Goal: Information Seeking & Learning: Learn about a topic

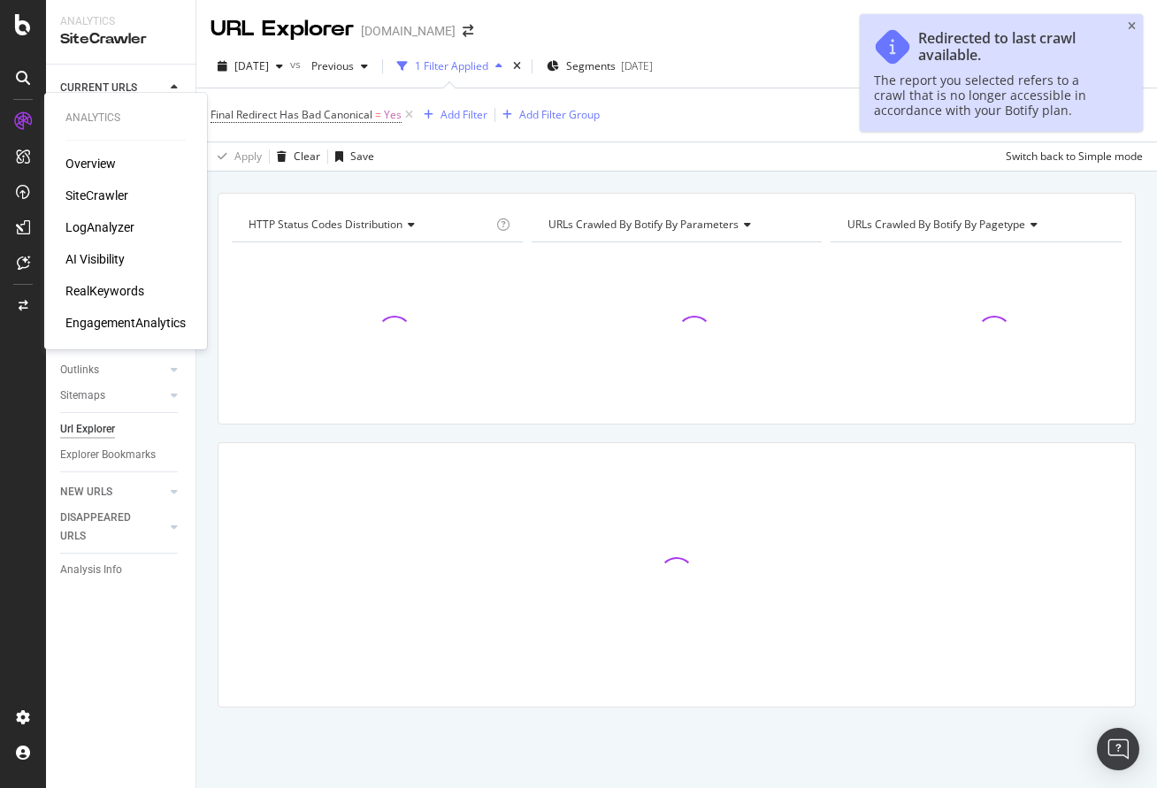
click at [101, 224] on div "LogAnalyzer" at bounding box center [99, 228] width 69 height 18
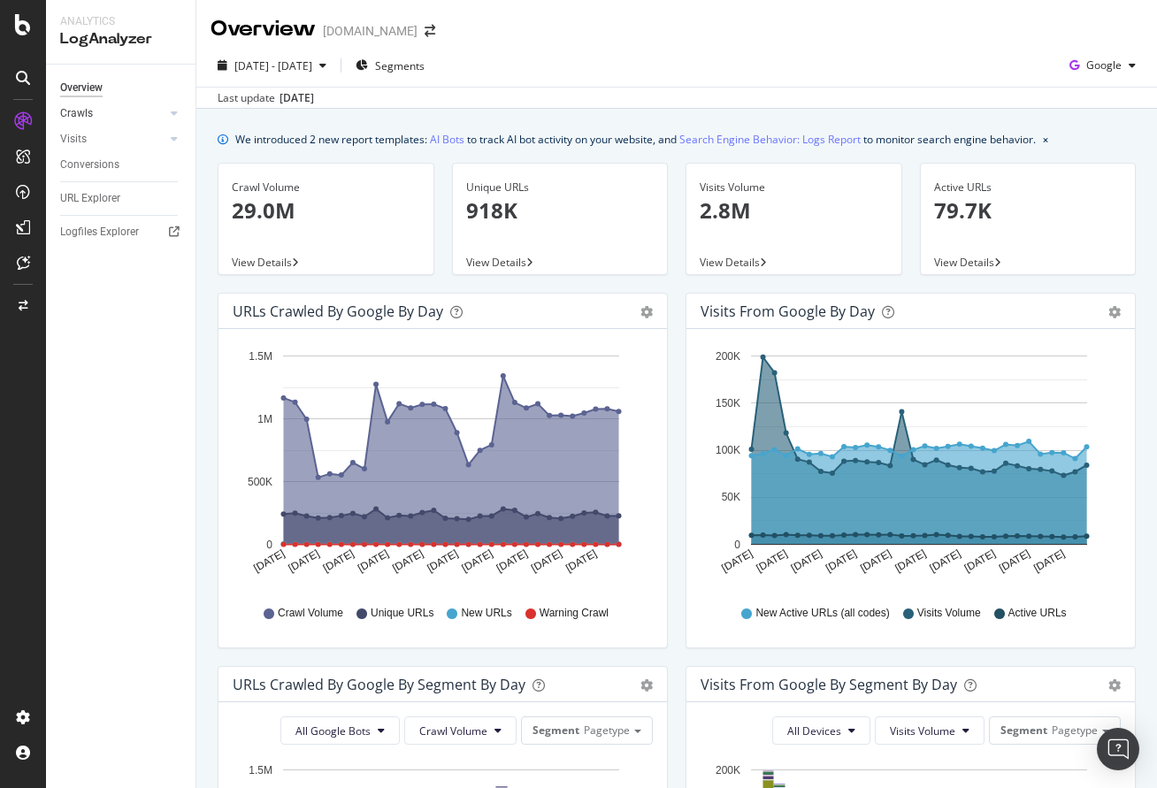
click at [160, 117] on div at bounding box center [157, 113] width 18 height 18
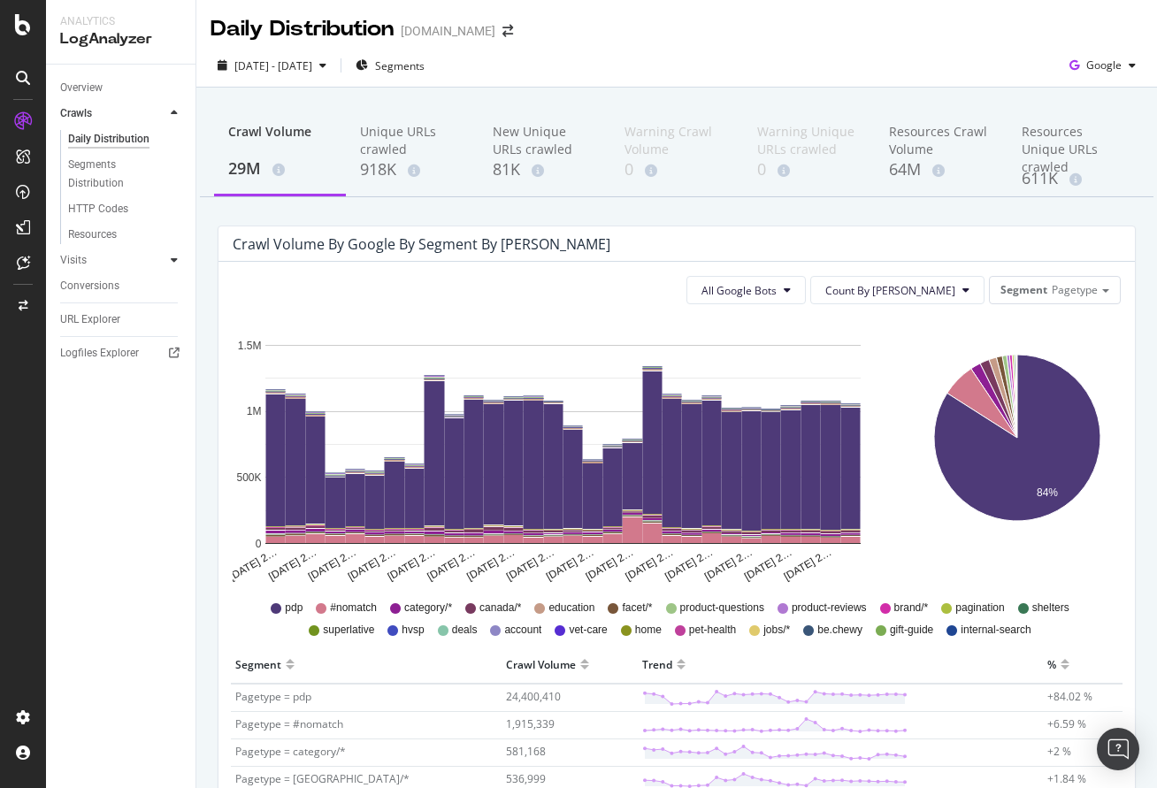
click at [166, 255] on div at bounding box center [174, 260] width 18 height 18
click at [1126, 60] on div "Google" at bounding box center [1103, 65] width 81 height 27
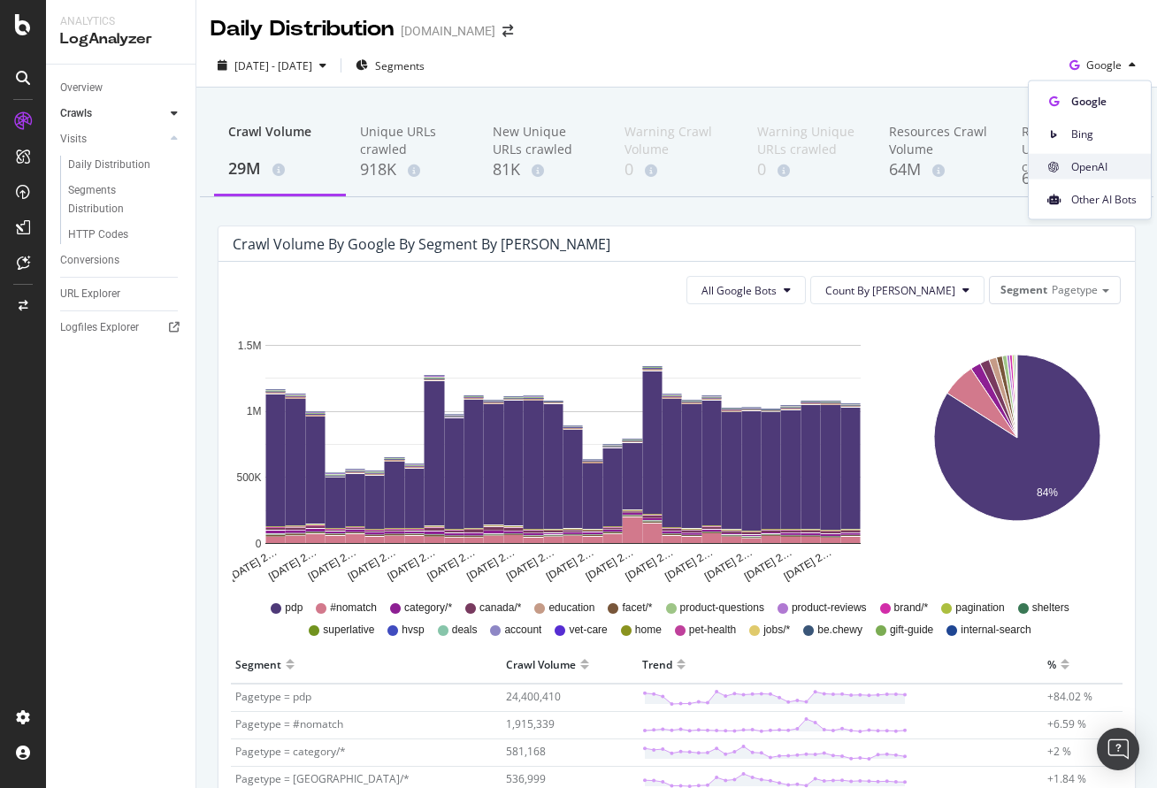
click at [1101, 172] on span "OpenAI" at bounding box center [1104, 166] width 65 height 16
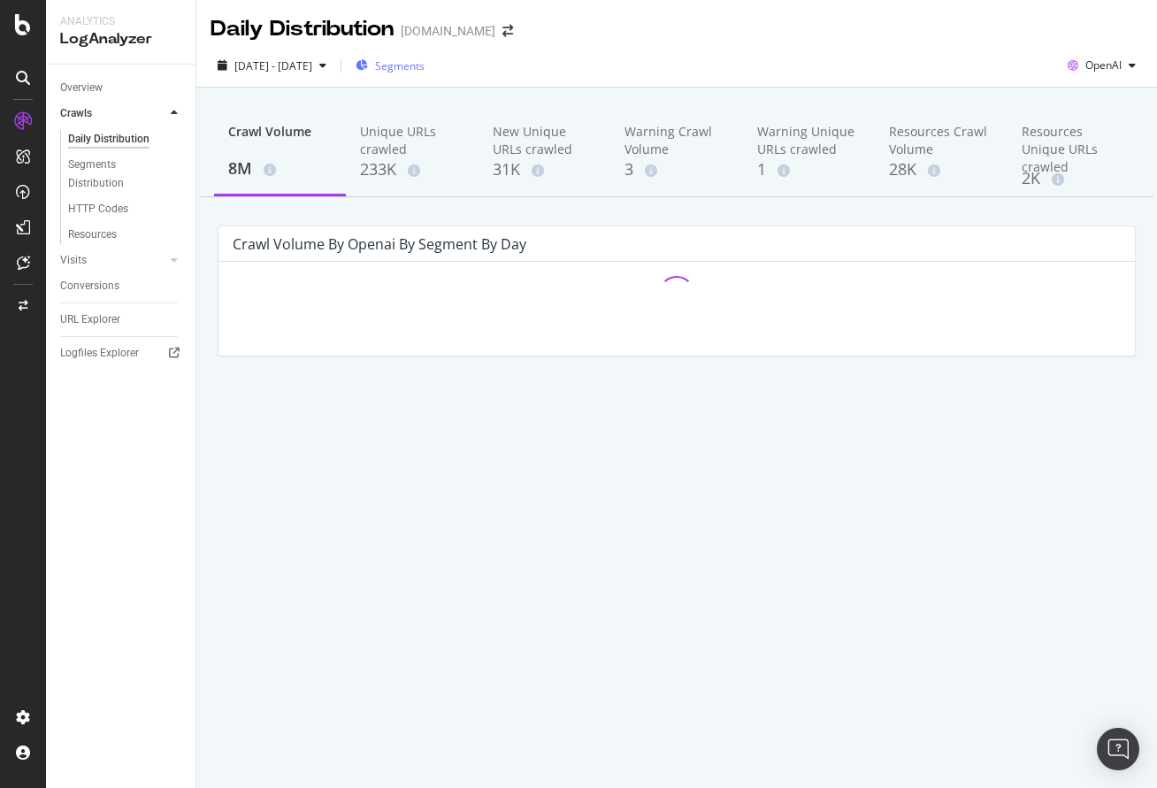
click at [425, 73] on div "Segments" at bounding box center [390, 65] width 69 height 27
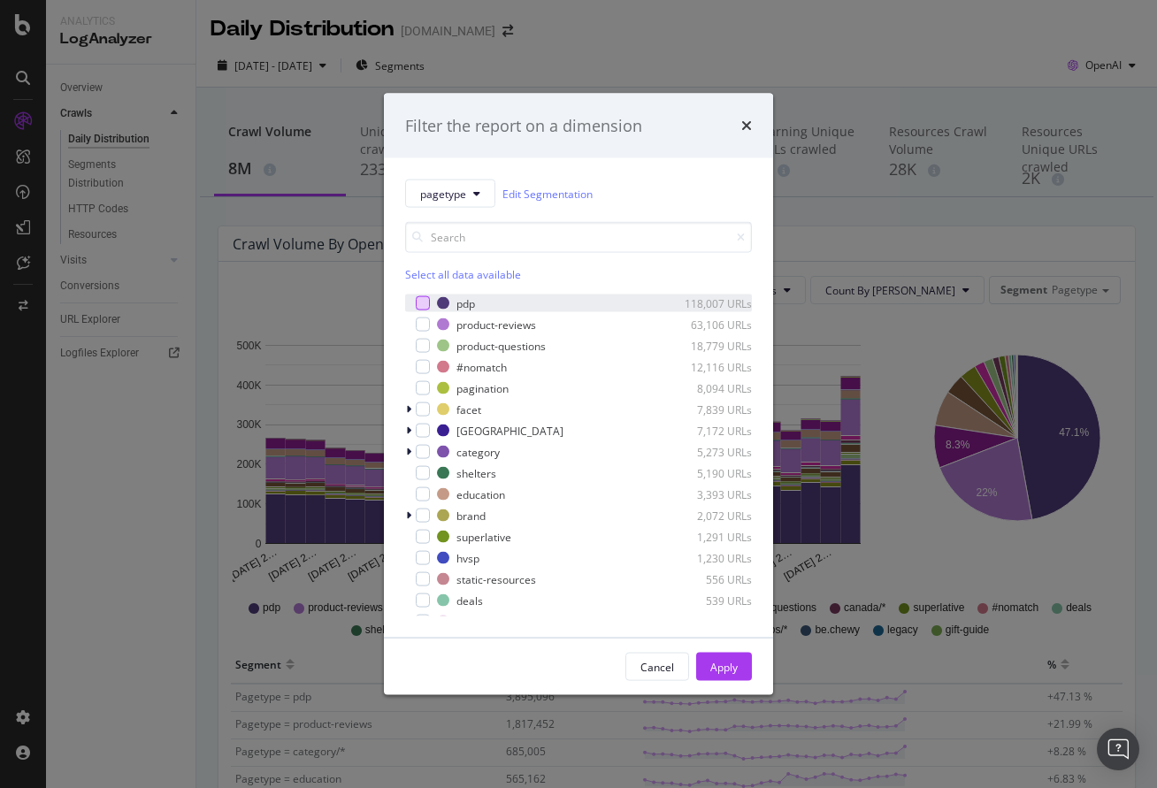
click at [422, 305] on div "modal" at bounding box center [423, 303] width 14 height 14
click at [729, 665] on div "Apply" at bounding box center [724, 666] width 27 height 15
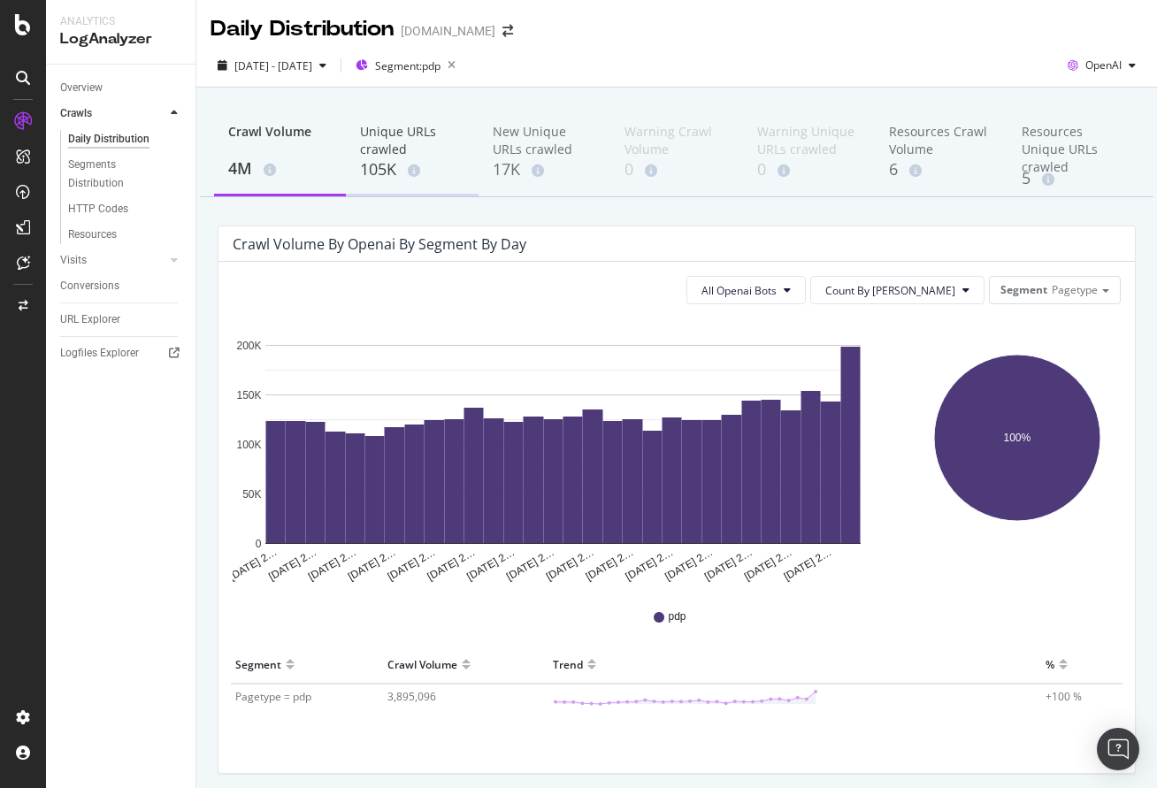
click at [399, 173] on div "105K" at bounding box center [412, 169] width 104 height 23
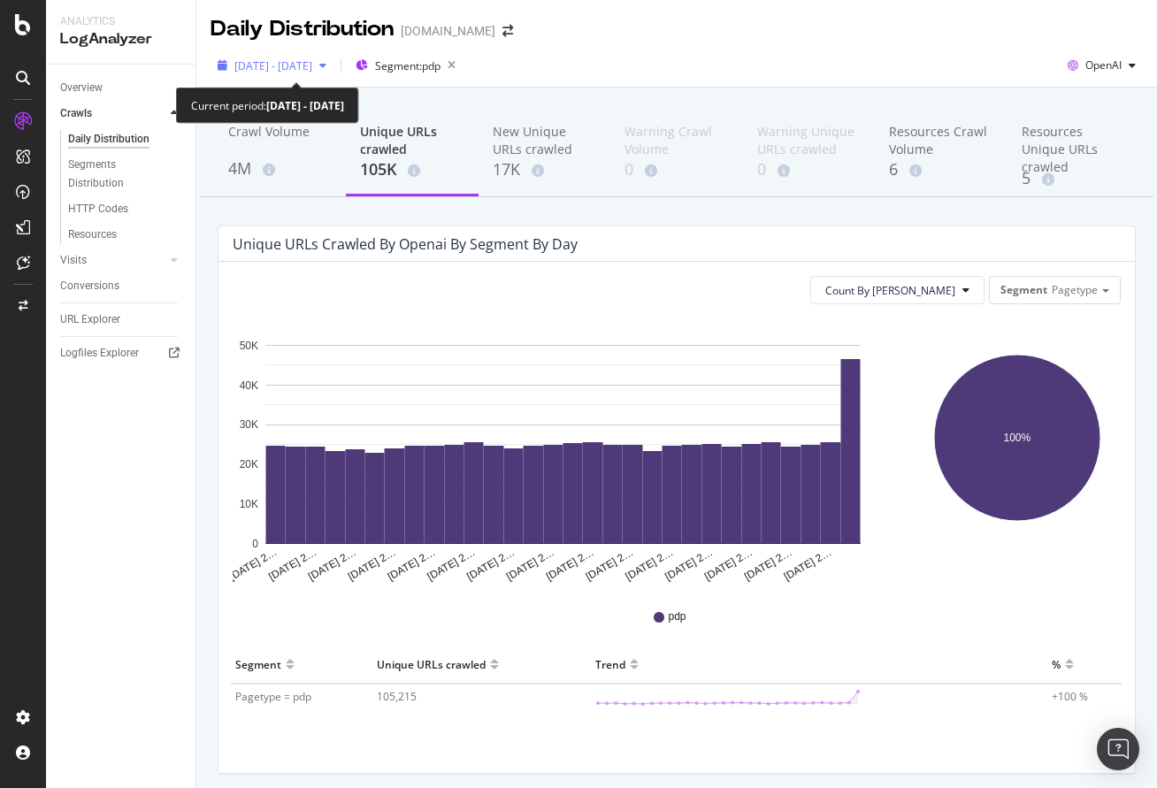
click at [316, 54] on div "[DATE] - [DATE]" at bounding box center [272, 65] width 123 height 27
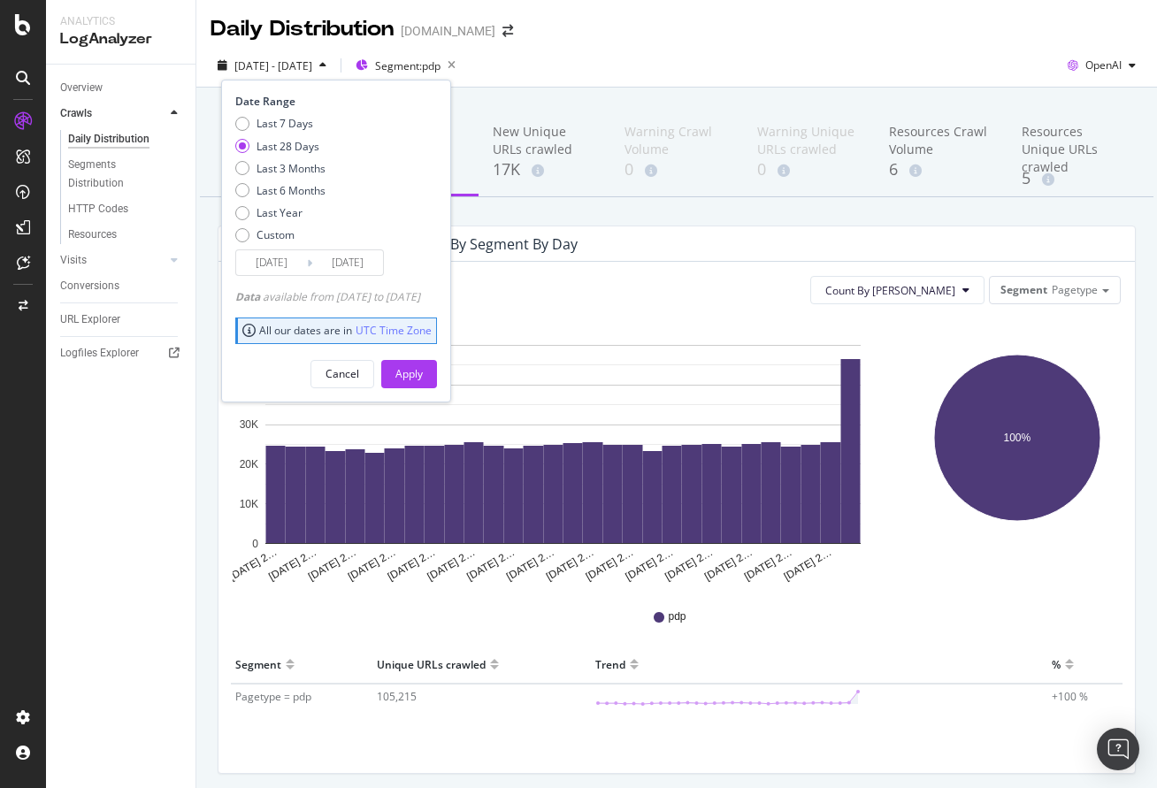
click at [316, 54] on div "[DATE] - [DATE]" at bounding box center [272, 65] width 123 height 27
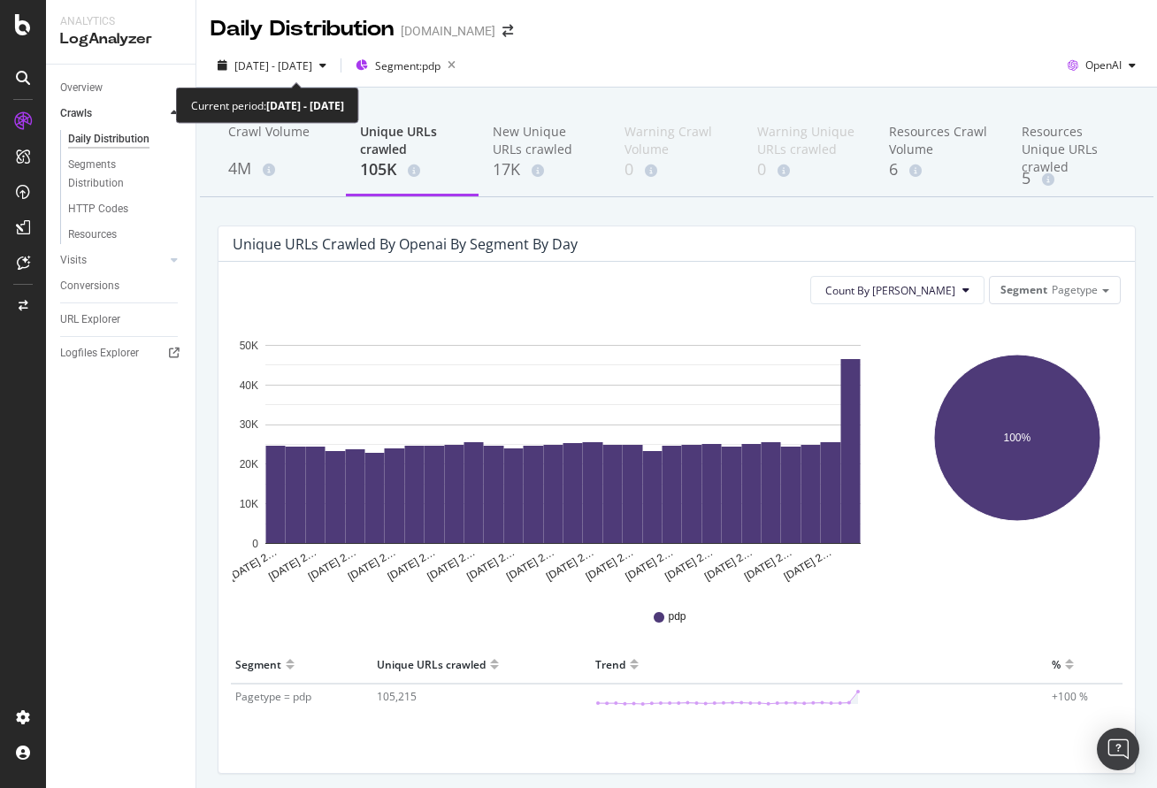
click at [316, 54] on div "[DATE] - [DATE]" at bounding box center [272, 65] width 123 height 27
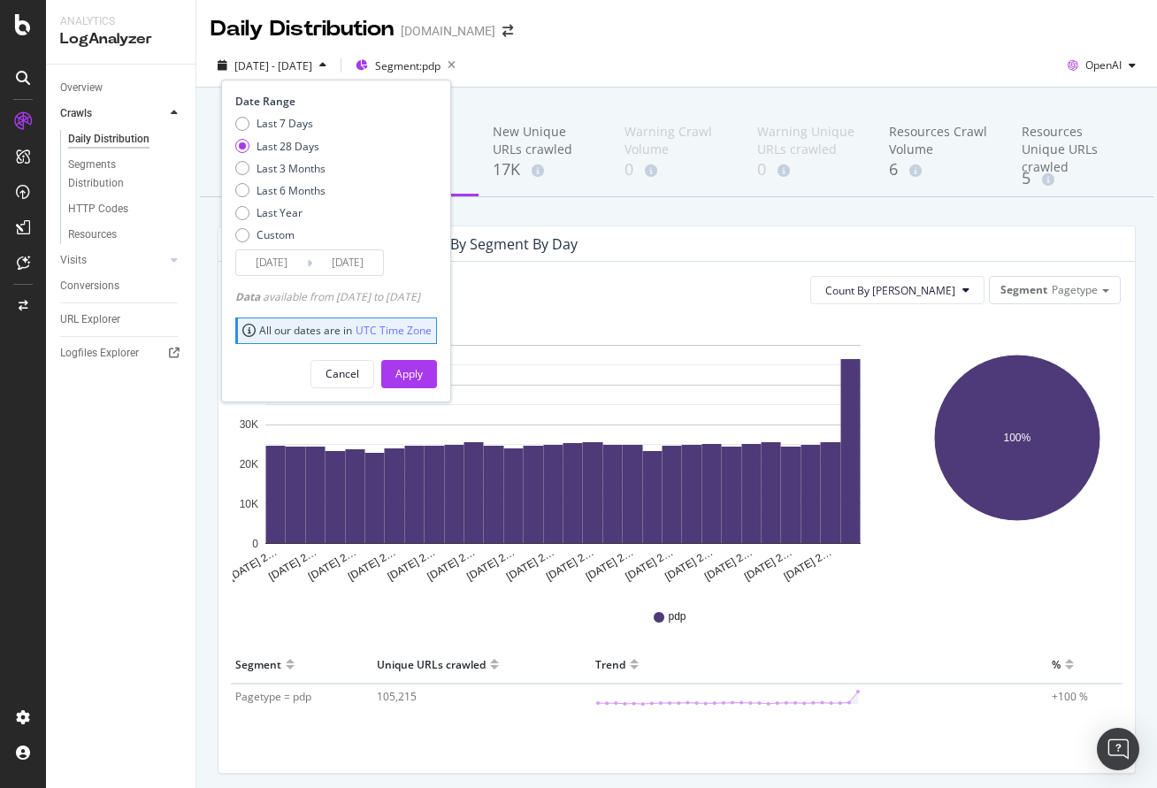
click at [742, 299] on div "Count By Day Segment Pagetype" at bounding box center [677, 290] width 888 height 28
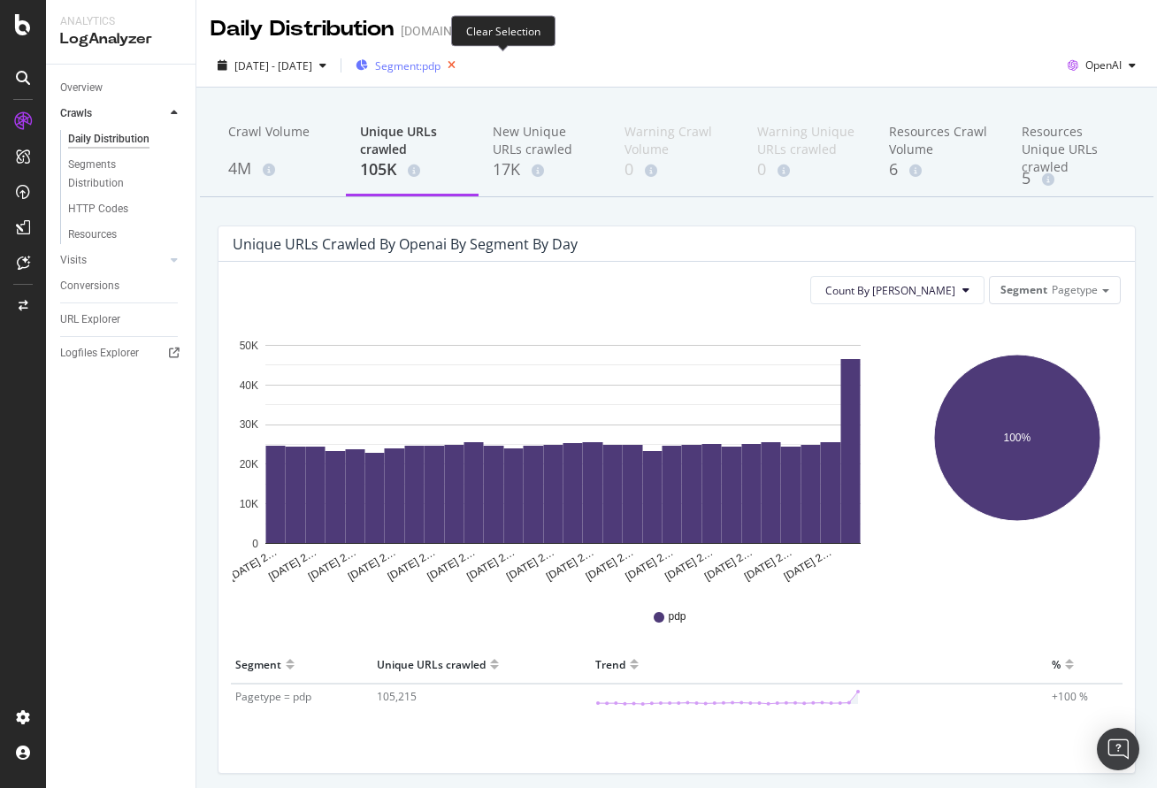
click at [463, 65] on icon "button" at bounding box center [452, 65] width 22 height 25
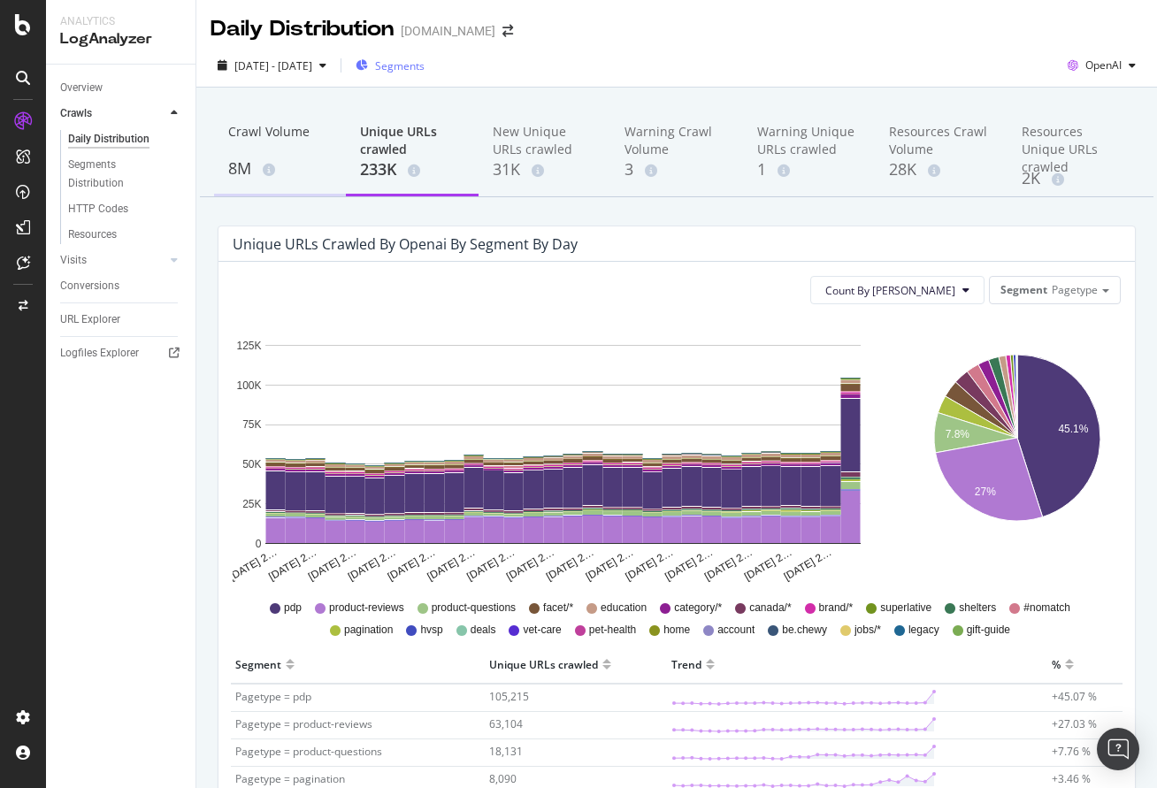
click at [268, 141] on div "Crawl Volume" at bounding box center [280, 140] width 104 height 34
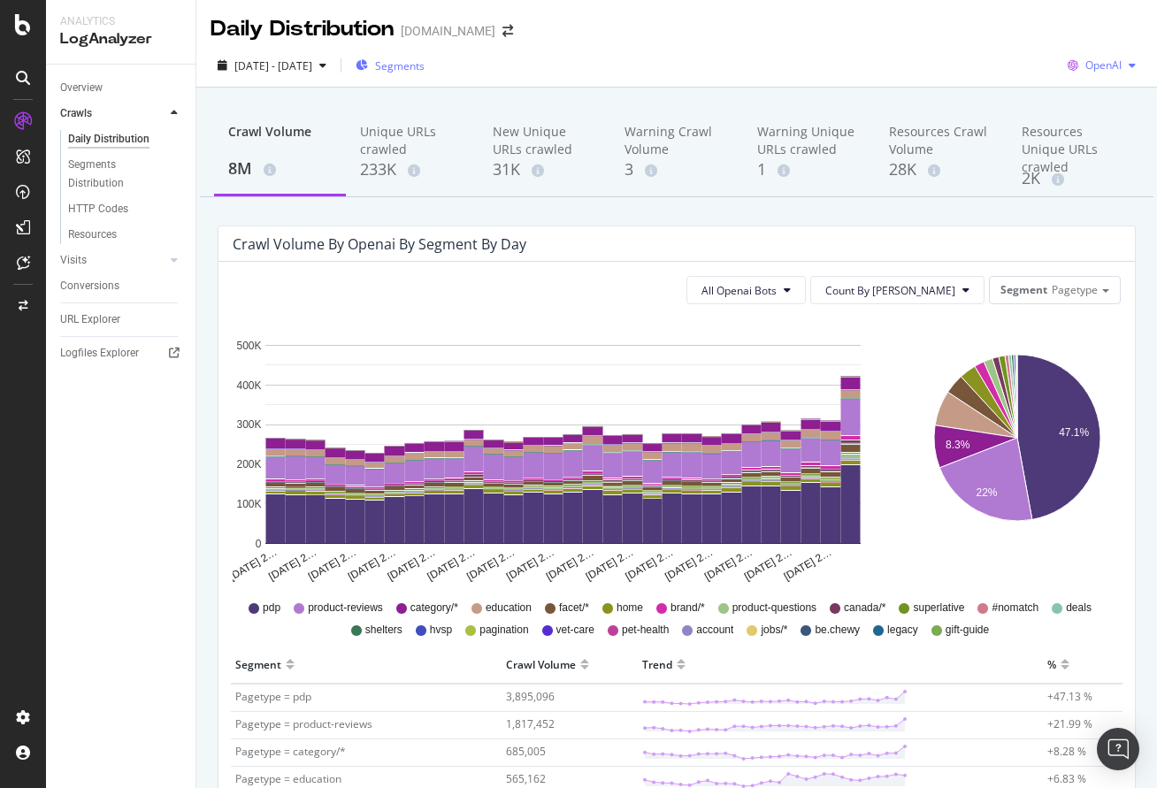
click at [1097, 71] on span "OpenAI" at bounding box center [1104, 65] width 36 height 15
click at [1102, 65] on span "OpenAI" at bounding box center [1104, 65] width 36 height 15
click at [947, 50] on div "[DATE] - [DATE] Segments OpenAI" at bounding box center [676, 65] width 961 height 43
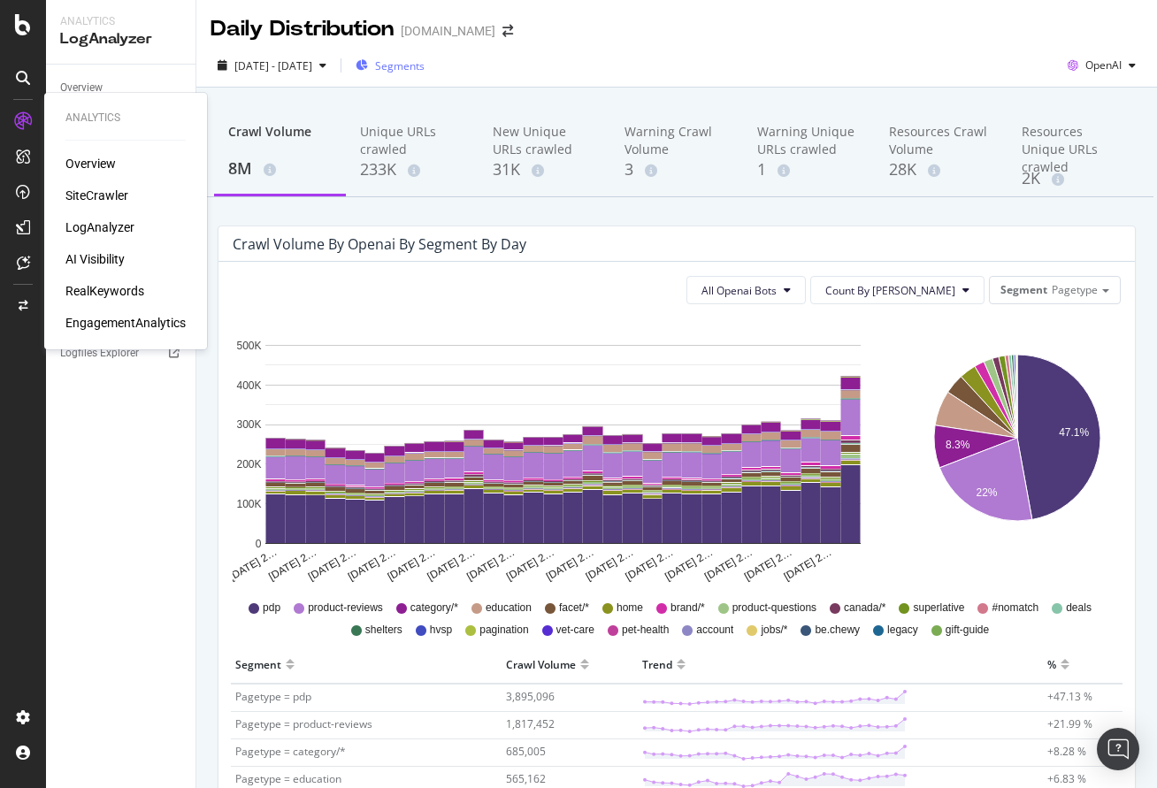
click at [109, 225] on div "LogAnalyzer" at bounding box center [99, 228] width 69 height 18
